Goal: Find specific page/section: Find specific page/section

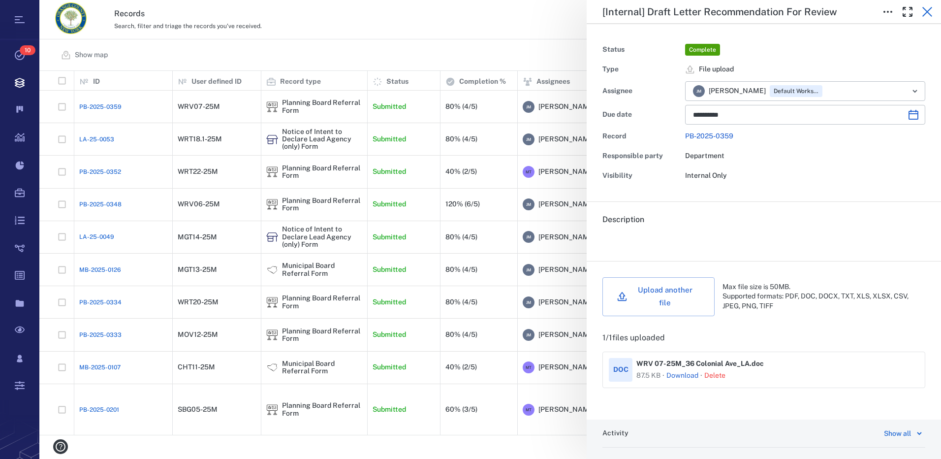
click at [927, 11] on icon "button" at bounding box center [927, 12] width 12 height 12
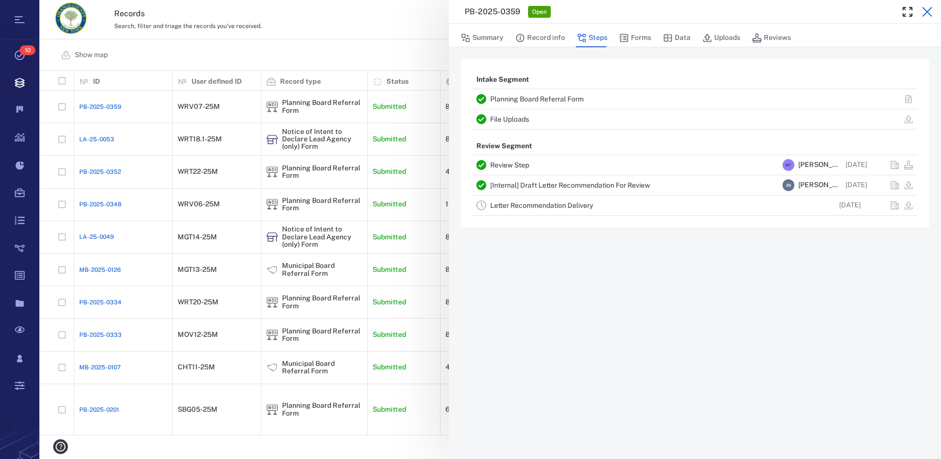
click at [929, 12] on icon "button" at bounding box center [927, 12] width 12 height 12
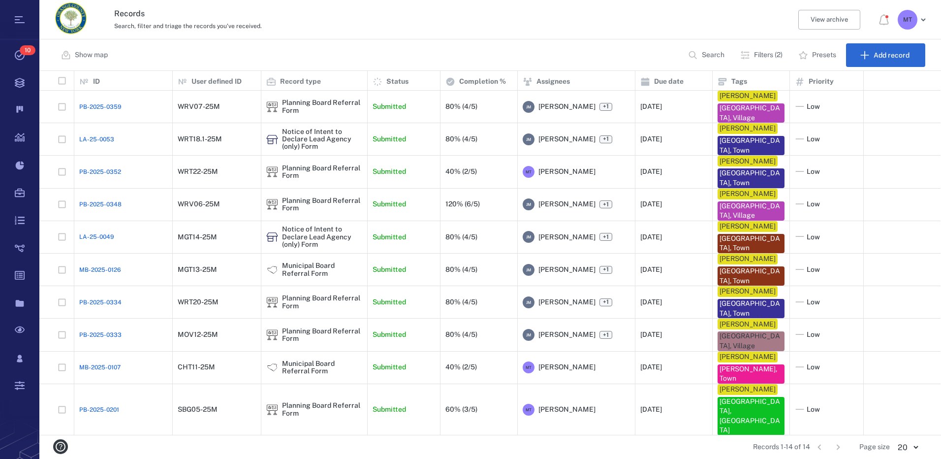
click at [770, 51] on p "Filters (2)" at bounding box center [768, 55] width 29 height 10
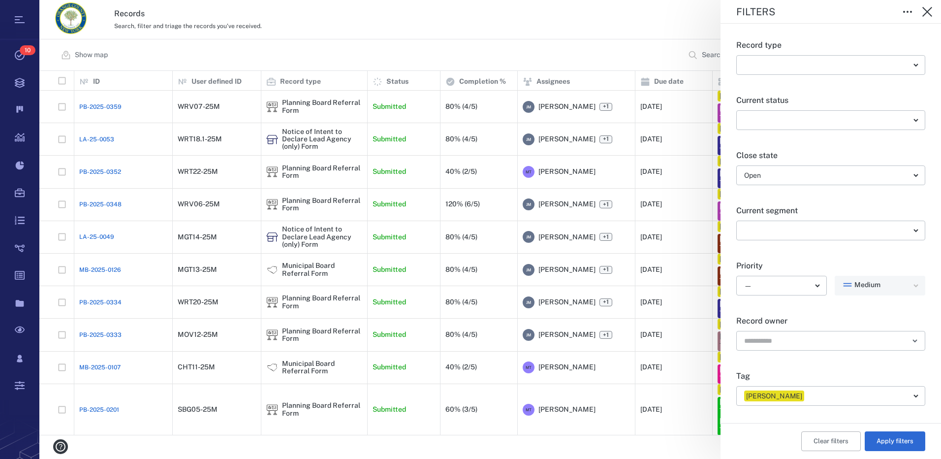
drag, startPoint x: 842, startPoint y: 444, endPoint x: 861, endPoint y: 443, distance: 18.7
click at [843, 443] on button "Clear filters" at bounding box center [831, 441] width 60 height 20
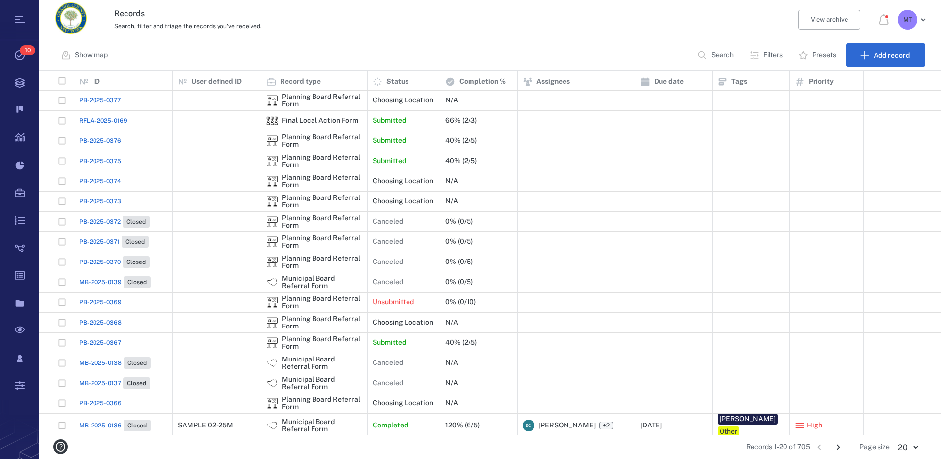
click at [757, 56] on icon "button" at bounding box center [755, 55] width 10 height 10
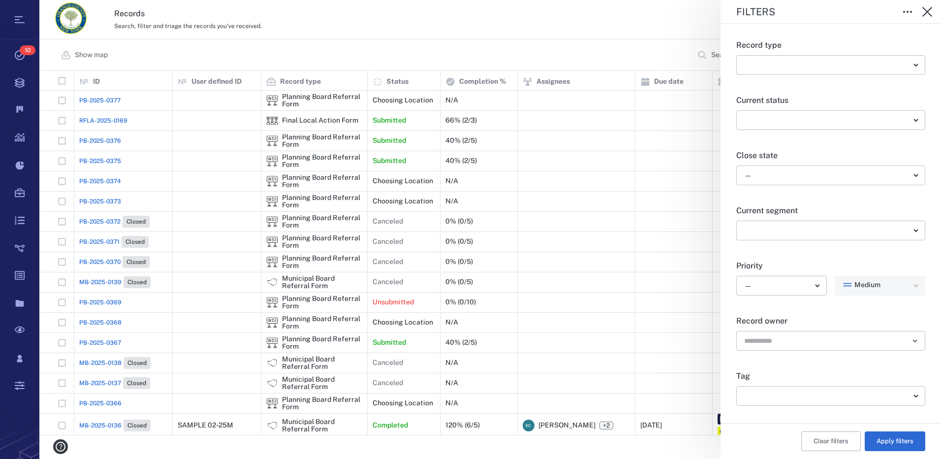
click at [914, 175] on body "Tasks 10 Records Boards Dashboard Reports Record types Guide steps Rules Form b…" at bounding box center [470, 229] width 941 height 459
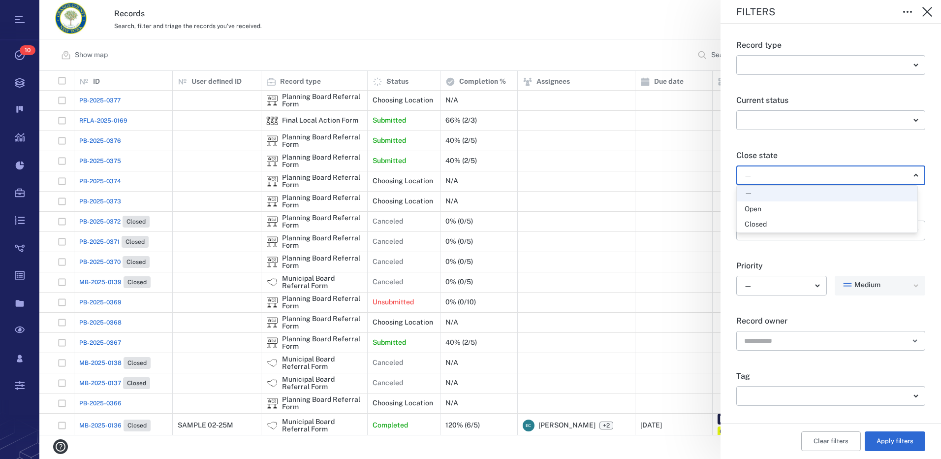
click at [796, 209] on div "Open" at bounding box center [827, 209] width 165 height 10
type input "*****"
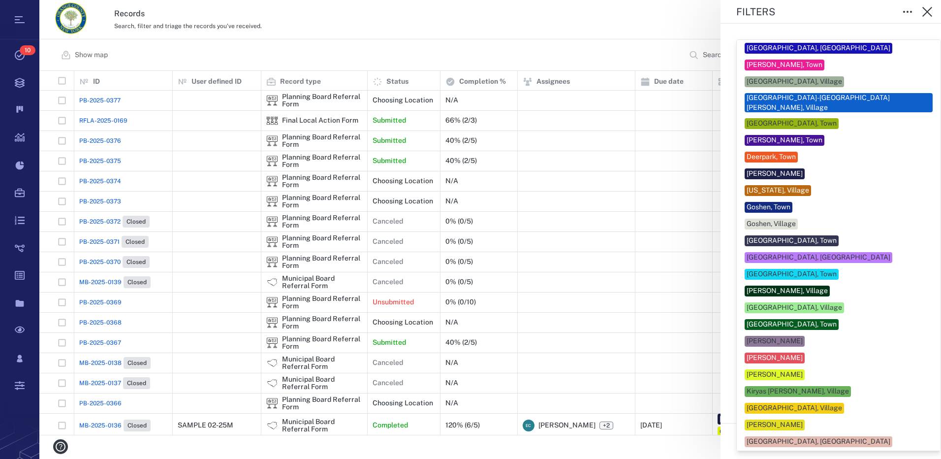
click at [910, 395] on body "Tasks 10 Records Boards Dashboard Reports Record types Guide steps Rules Form b…" at bounding box center [470, 229] width 941 height 459
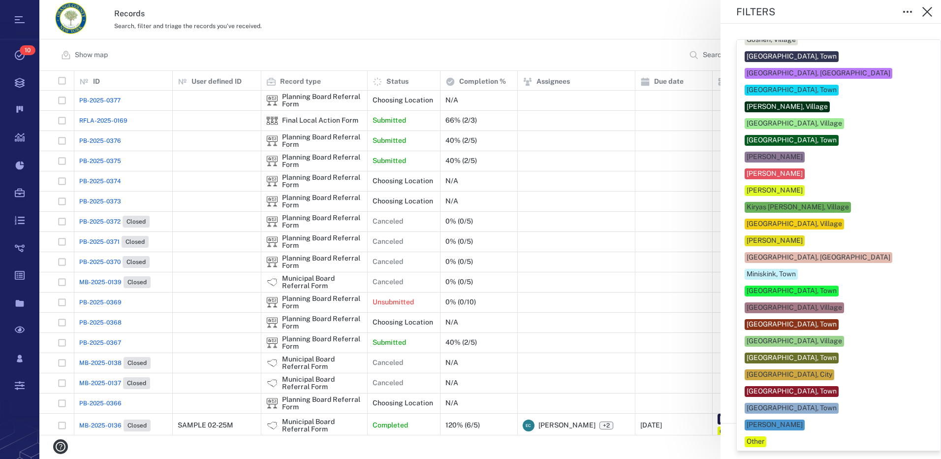
scroll to position [246, 0]
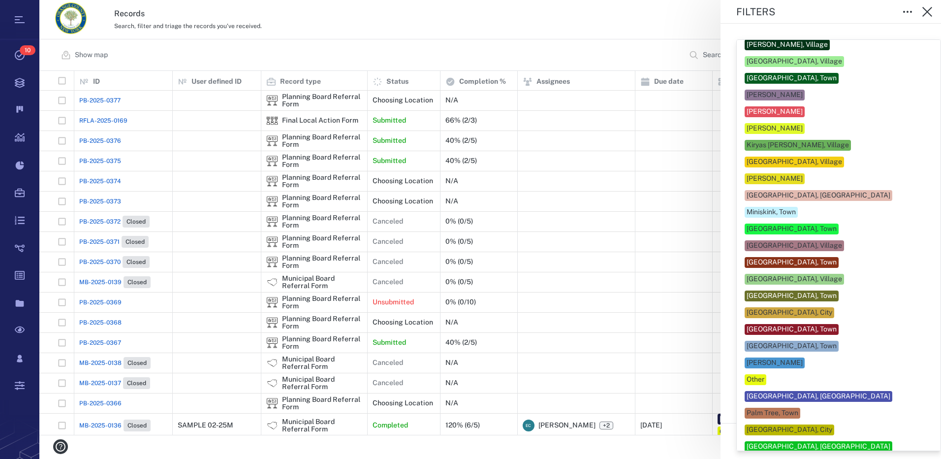
click at [799, 324] on div "[GEOGRAPHIC_DATA], Town" at bounding box center [792, 329] width 90 height 10
type input "**"
click at [931, 369] on div at bounding box center [470, 229] width 941 height 459
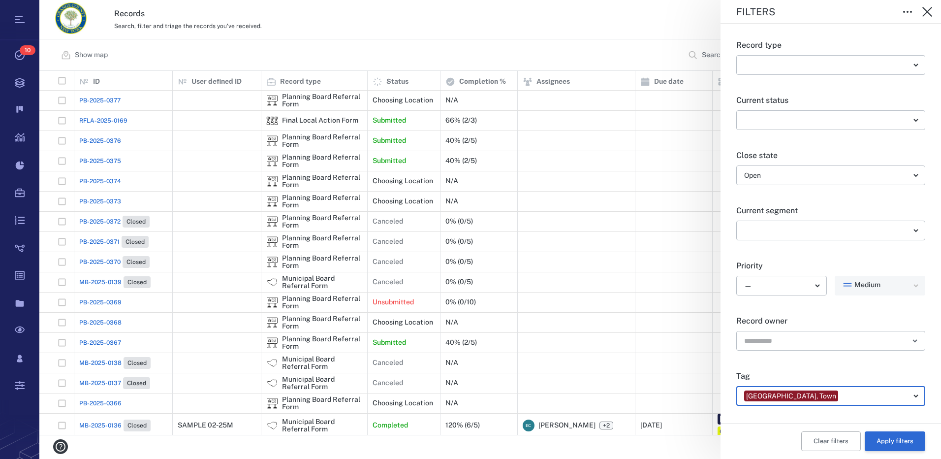
click at [900, 442] on button "Apply filters" at bounding box center [895, 441] width 61 height 20
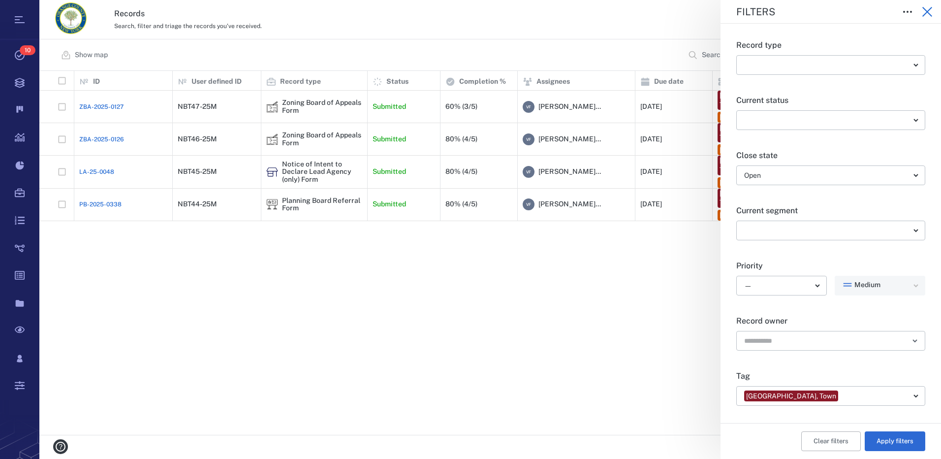
click at [930, 11] on icon "button" at bounding box center [927, 12] width 12 height 12
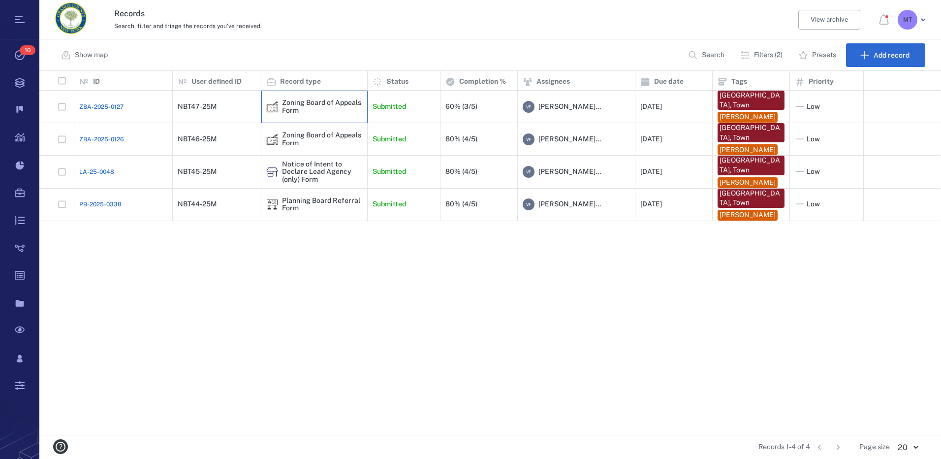
click at [287, 107] on div "Zoning Board of Appeals Form" at bounding box center [322, 106] width 80 height 15
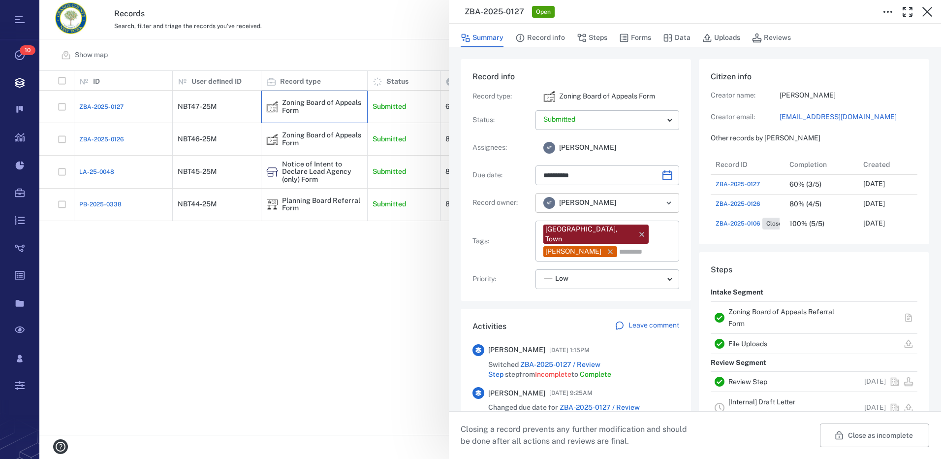
scroll to position [8, 8]
